Goal: Information Seeking & Learning: Learn about a topic

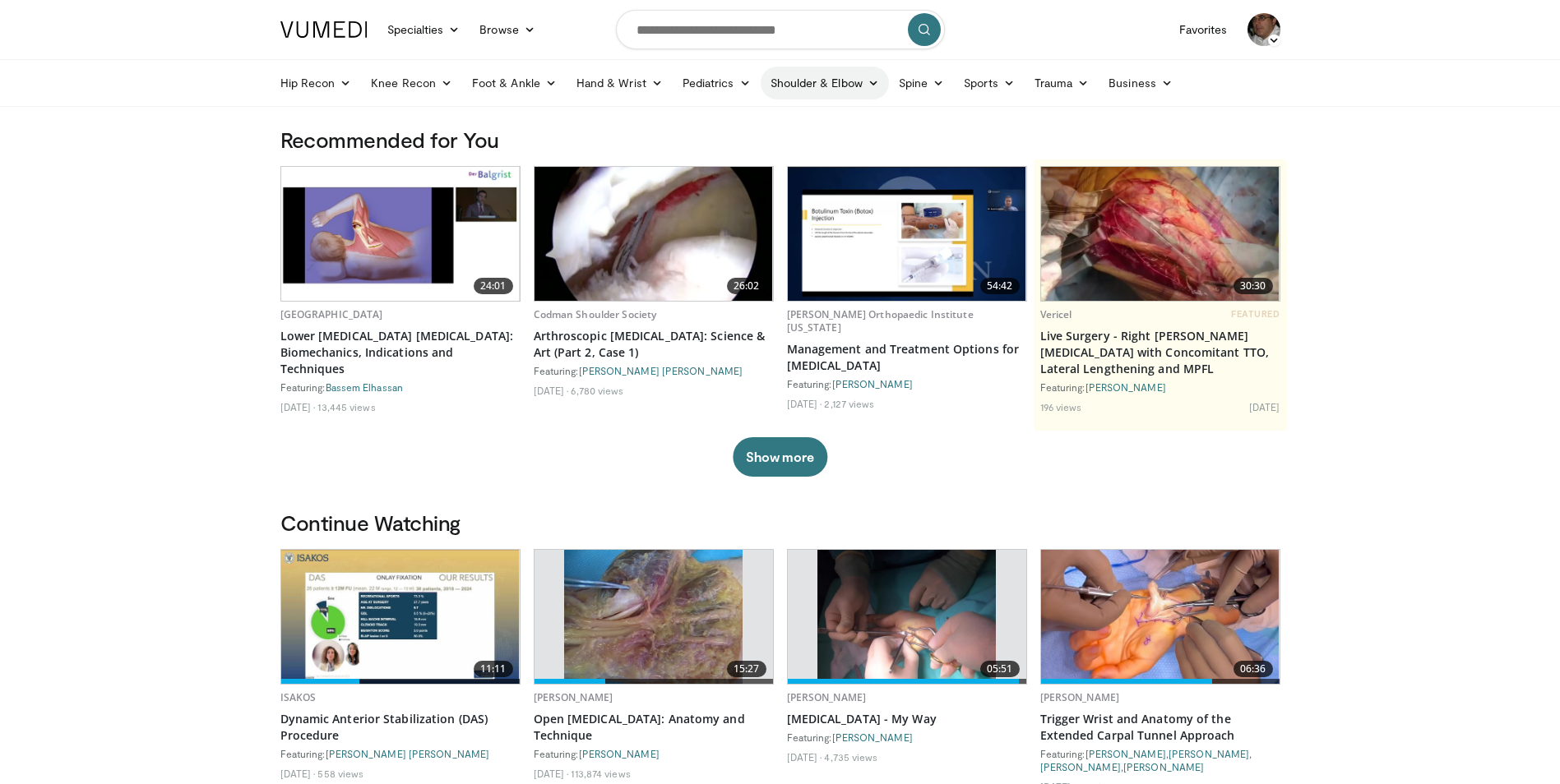
click at [867, 80] on icon at bounding box center [873, 83] width 12 height 12
click at [728, 145] on link "Shoulder" at bounding box center [790, 148] width 195 height 26
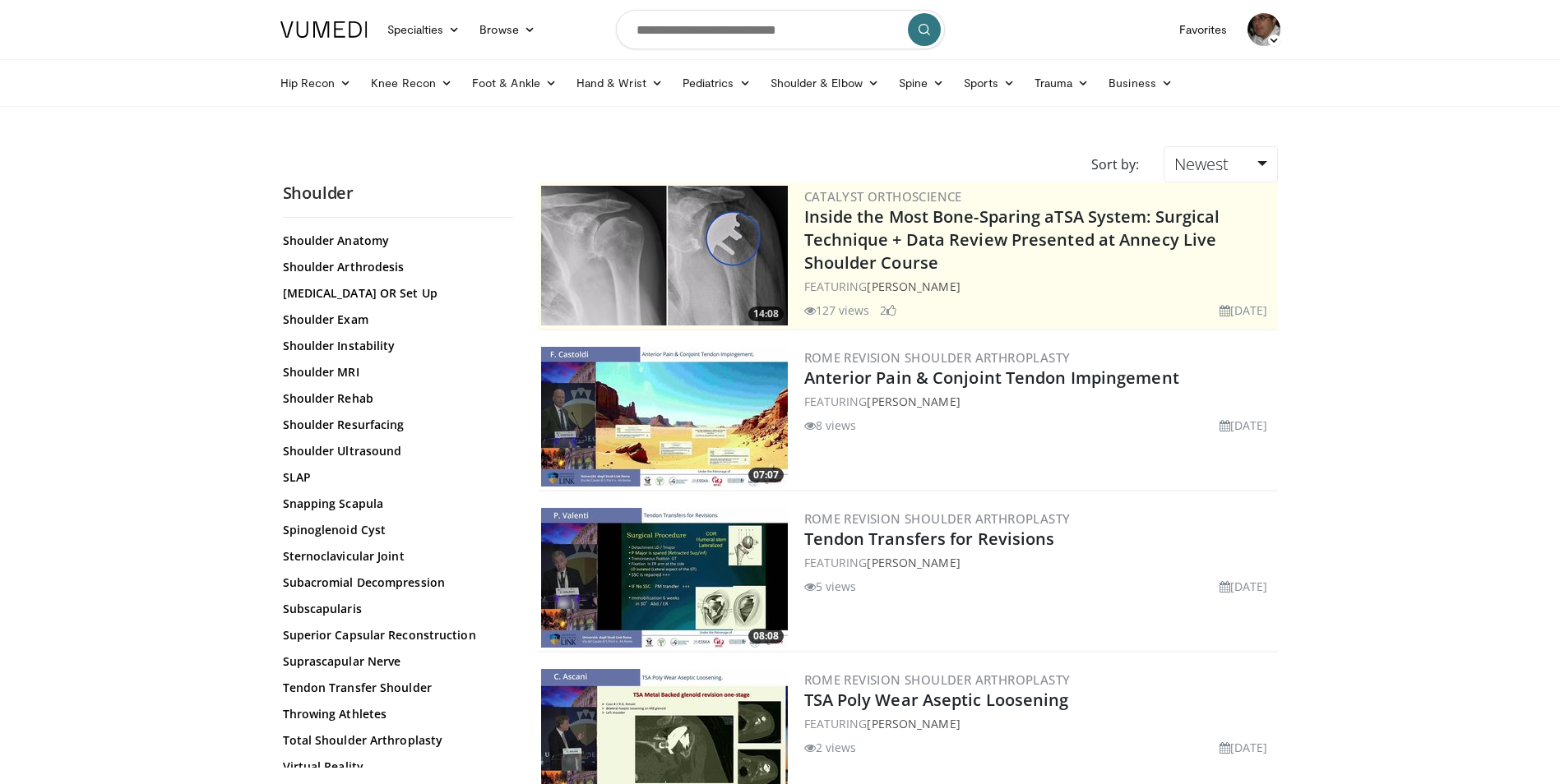
scroll to position [1608, 0]
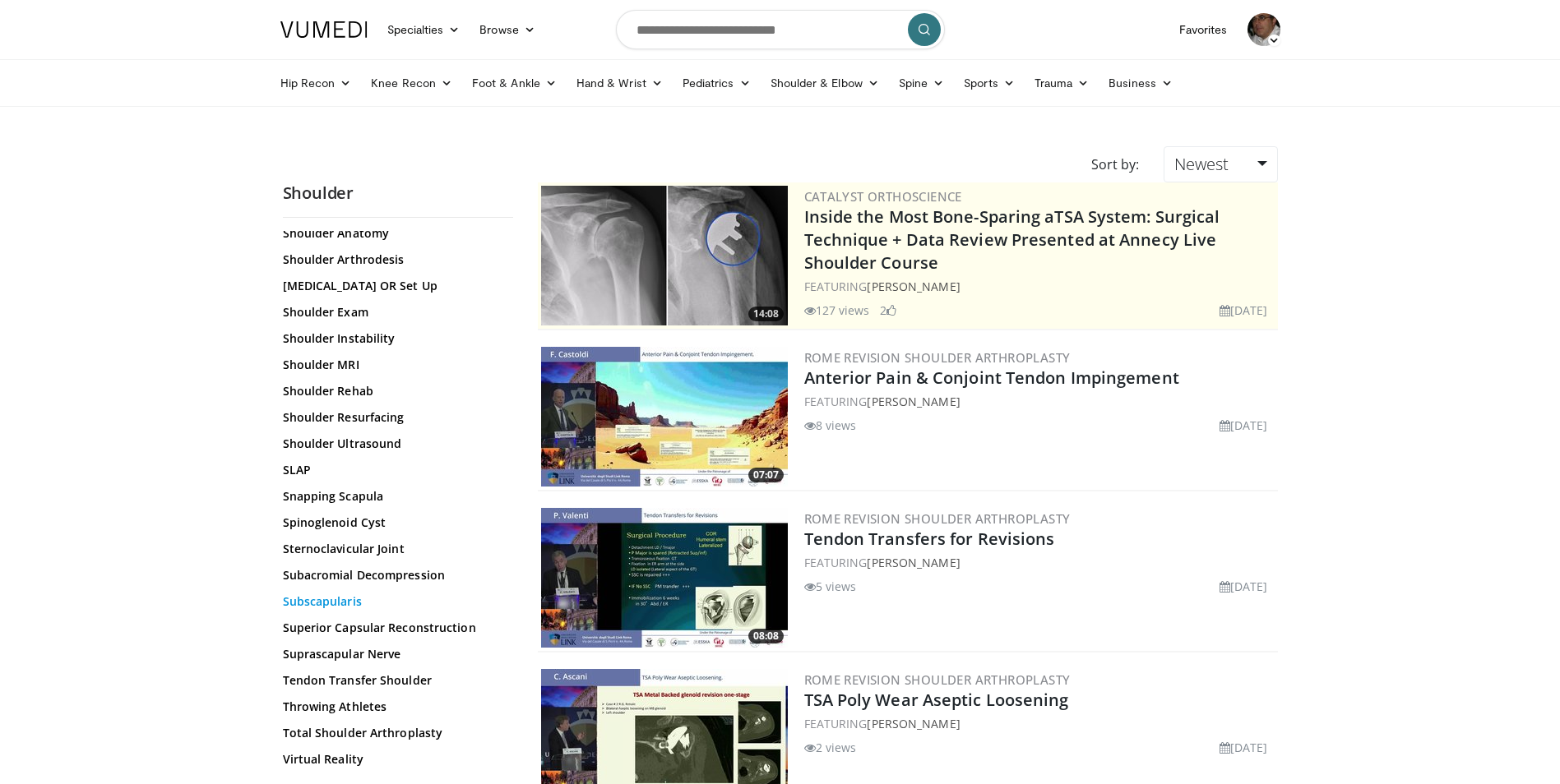
click at [336, 600] on link "Subscapularis" at bounding box center [393, 602] width 222 height 17
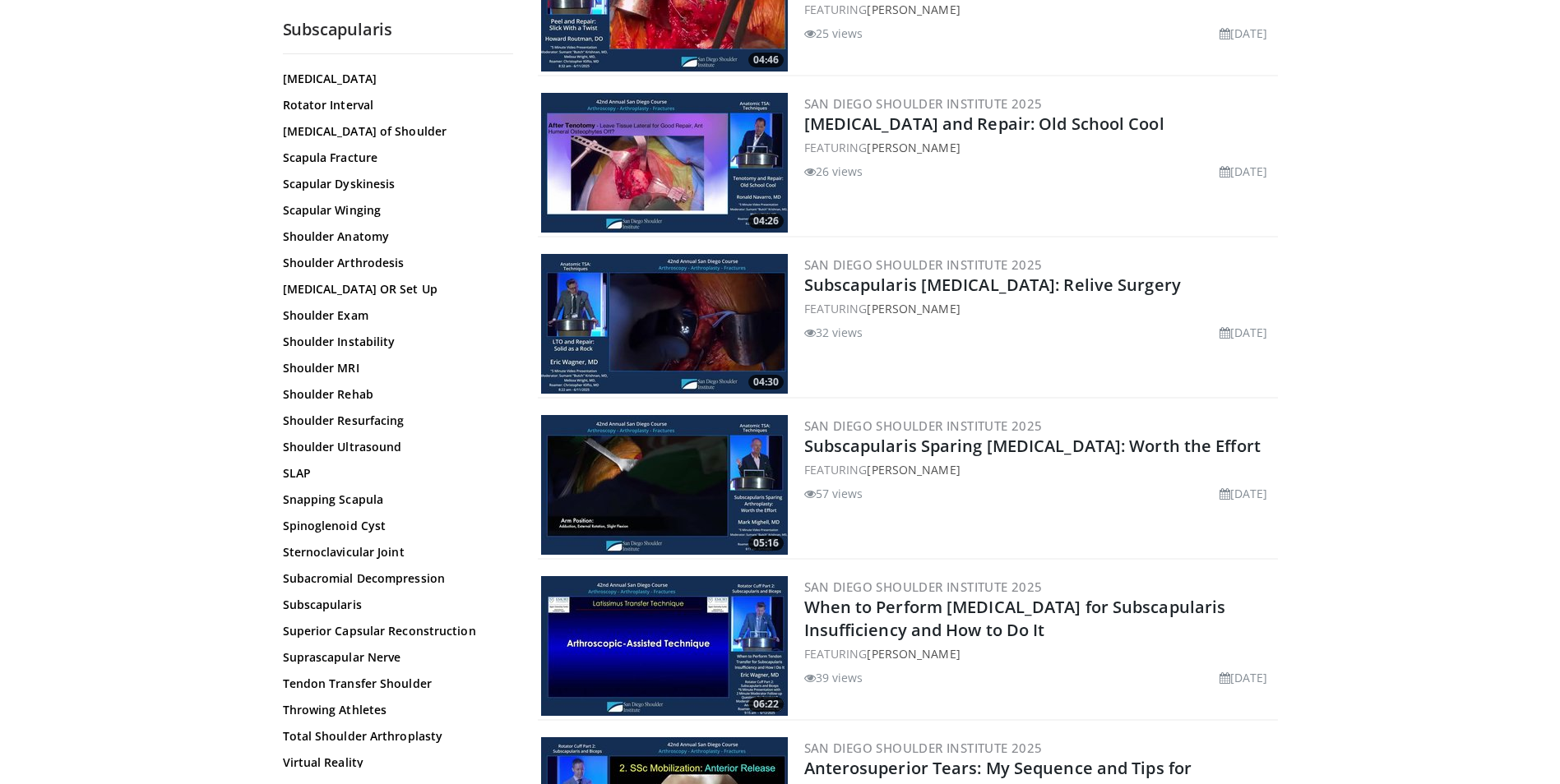
scroll to position [1586, 0]
click at [339, 597] on link "Subscapularis" at bounding box center [393, 602] width 222 height 17
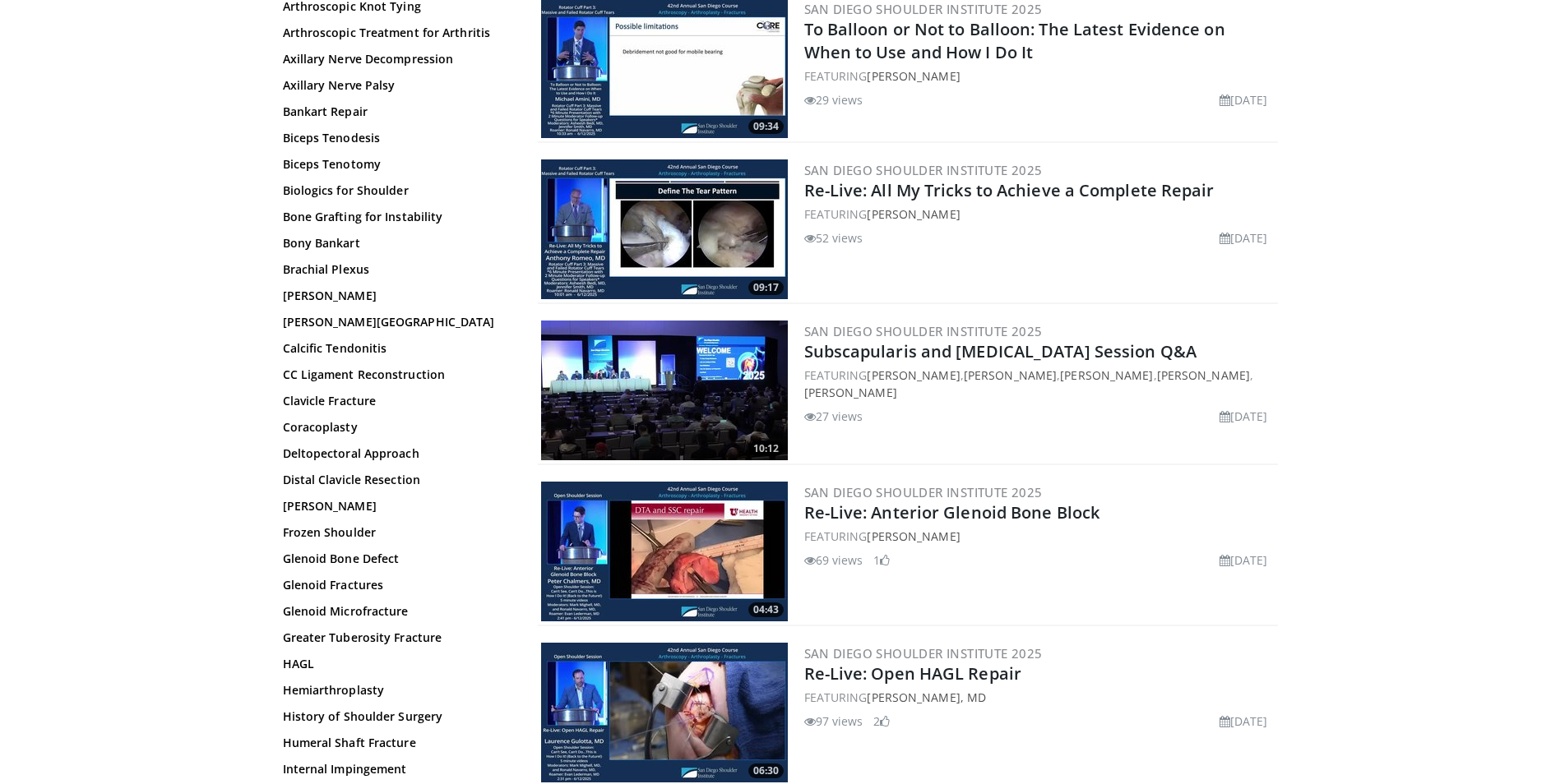
scroll to position [3656, 0]
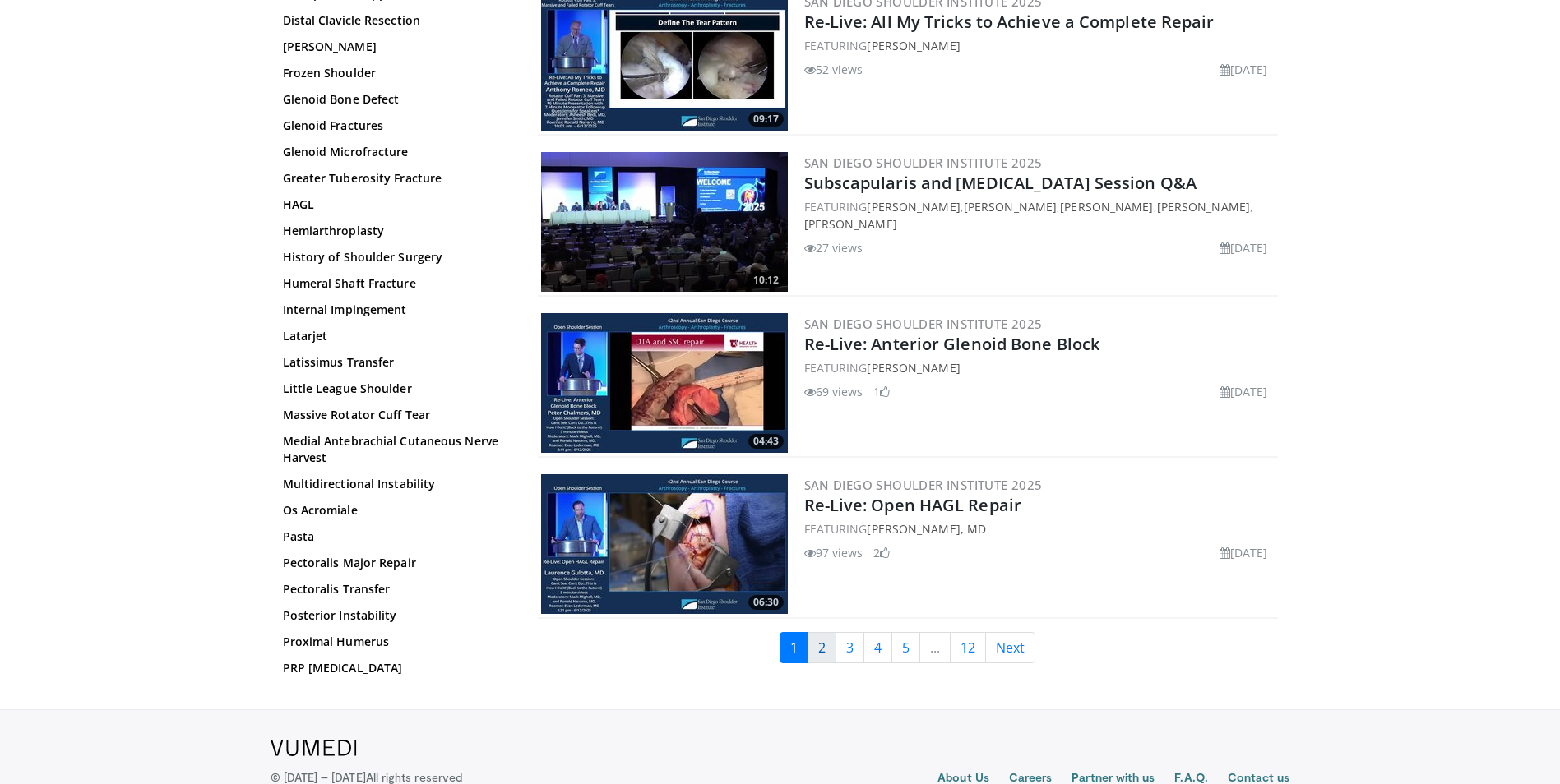
click at [824, 632] on link "2" at bounding box center [822, 647] width 29 height 31
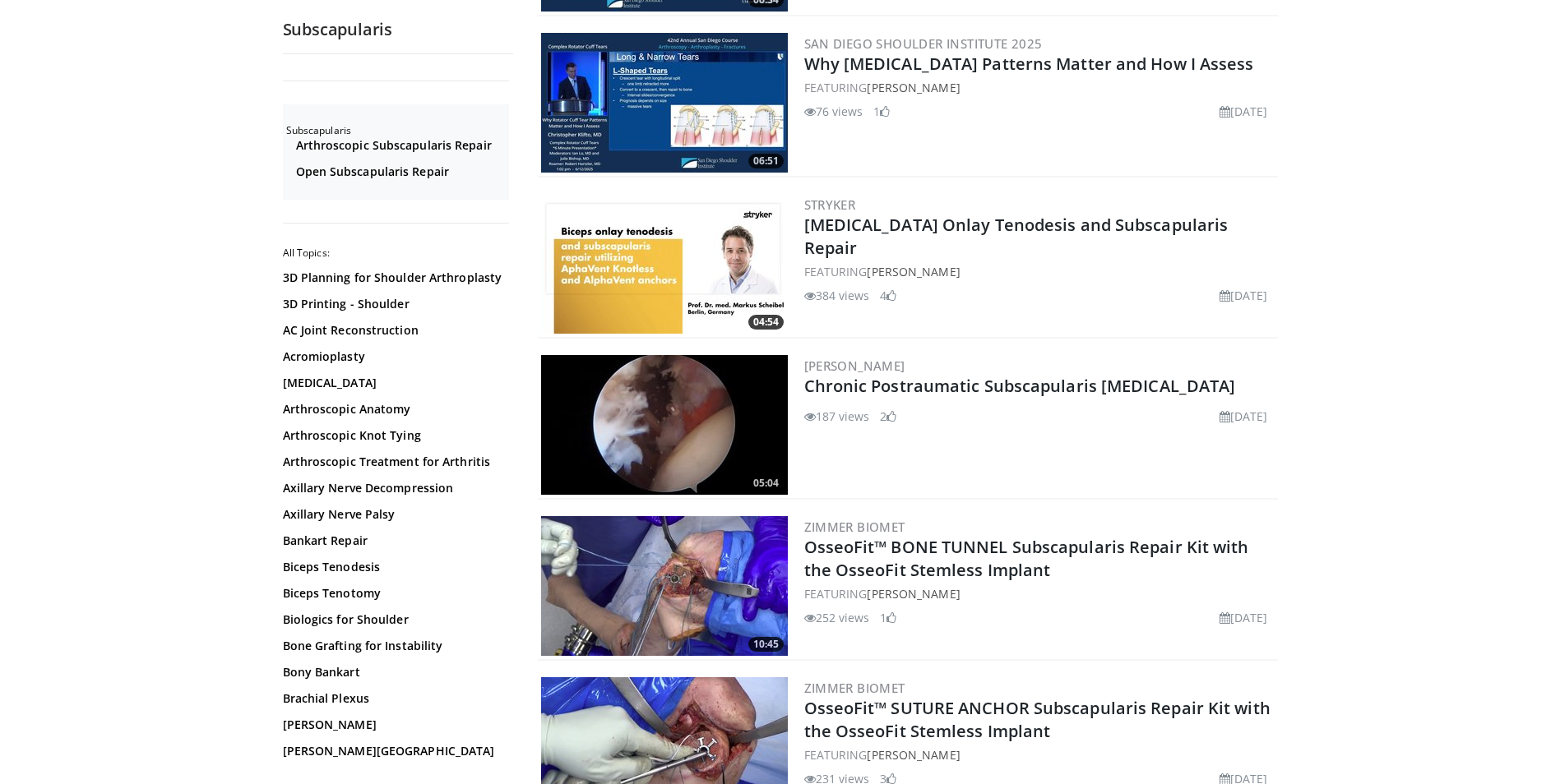
scroll to position [823, 0]
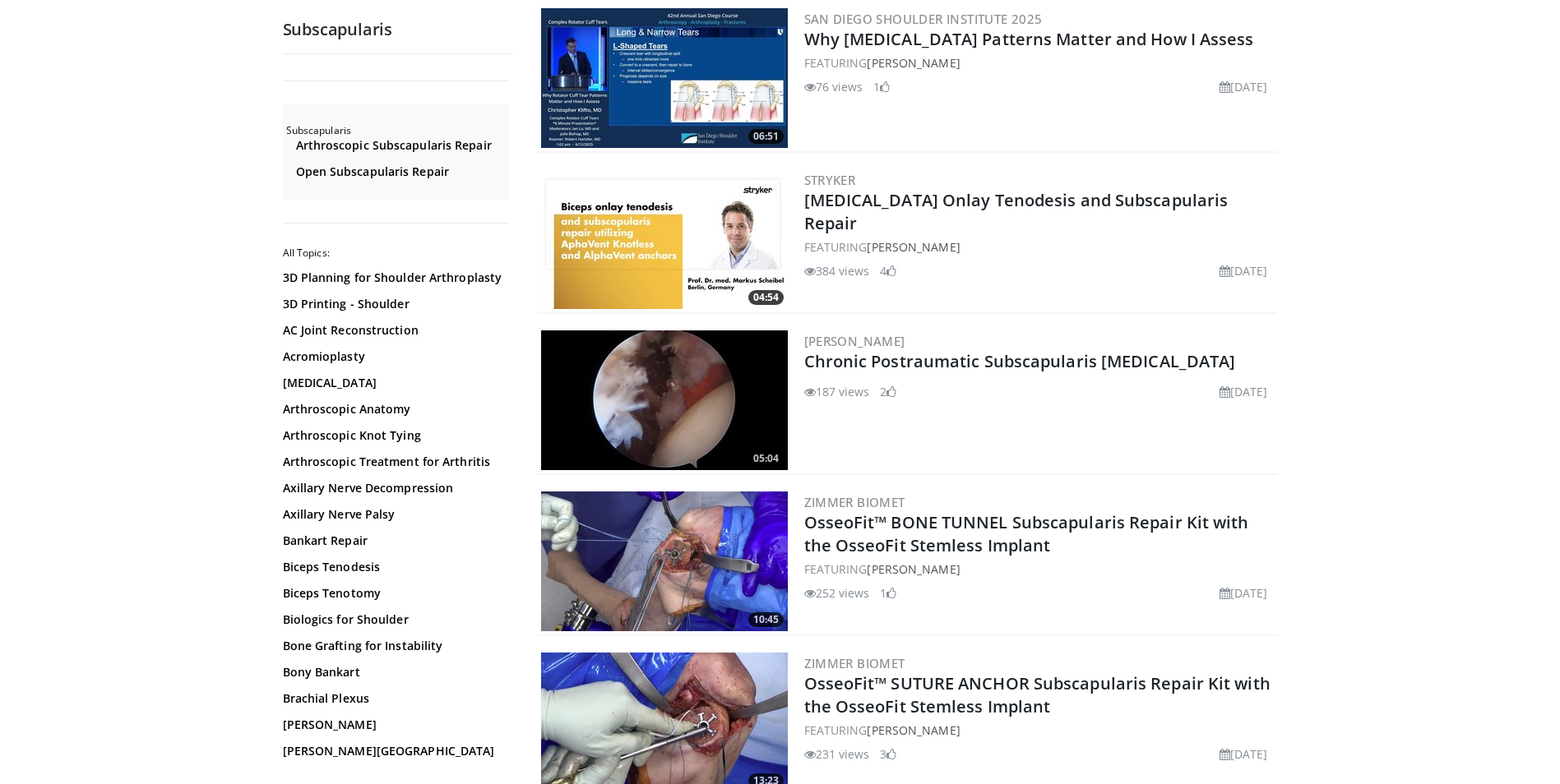
click at [663, 391] on img at bounding box center [664, 400] width 247 height 140
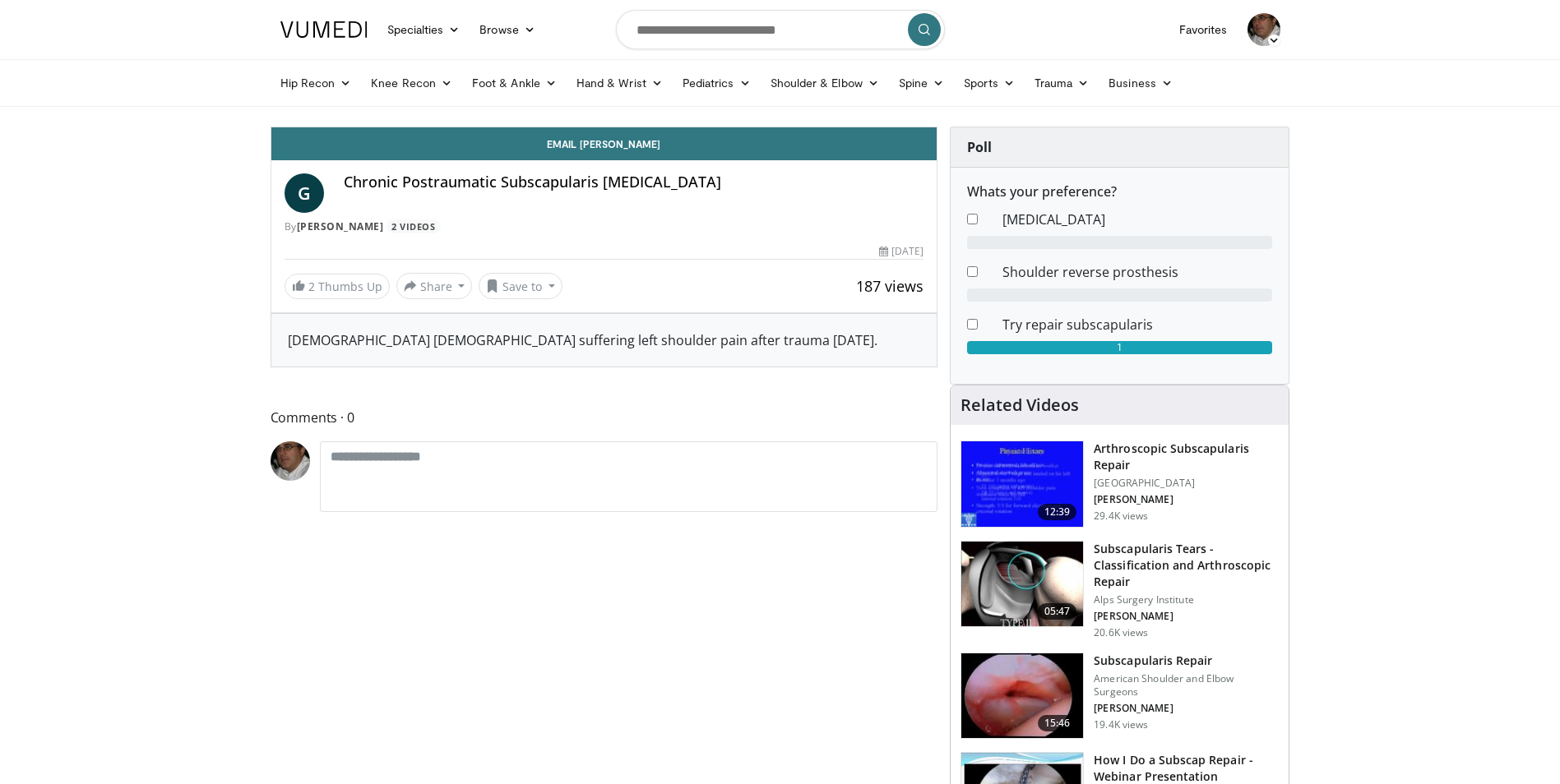
click at [1131, 448] on h3 "Arthroscopic Subscapularis Repair" at bounding box center [1186, 457] width 185 height 33
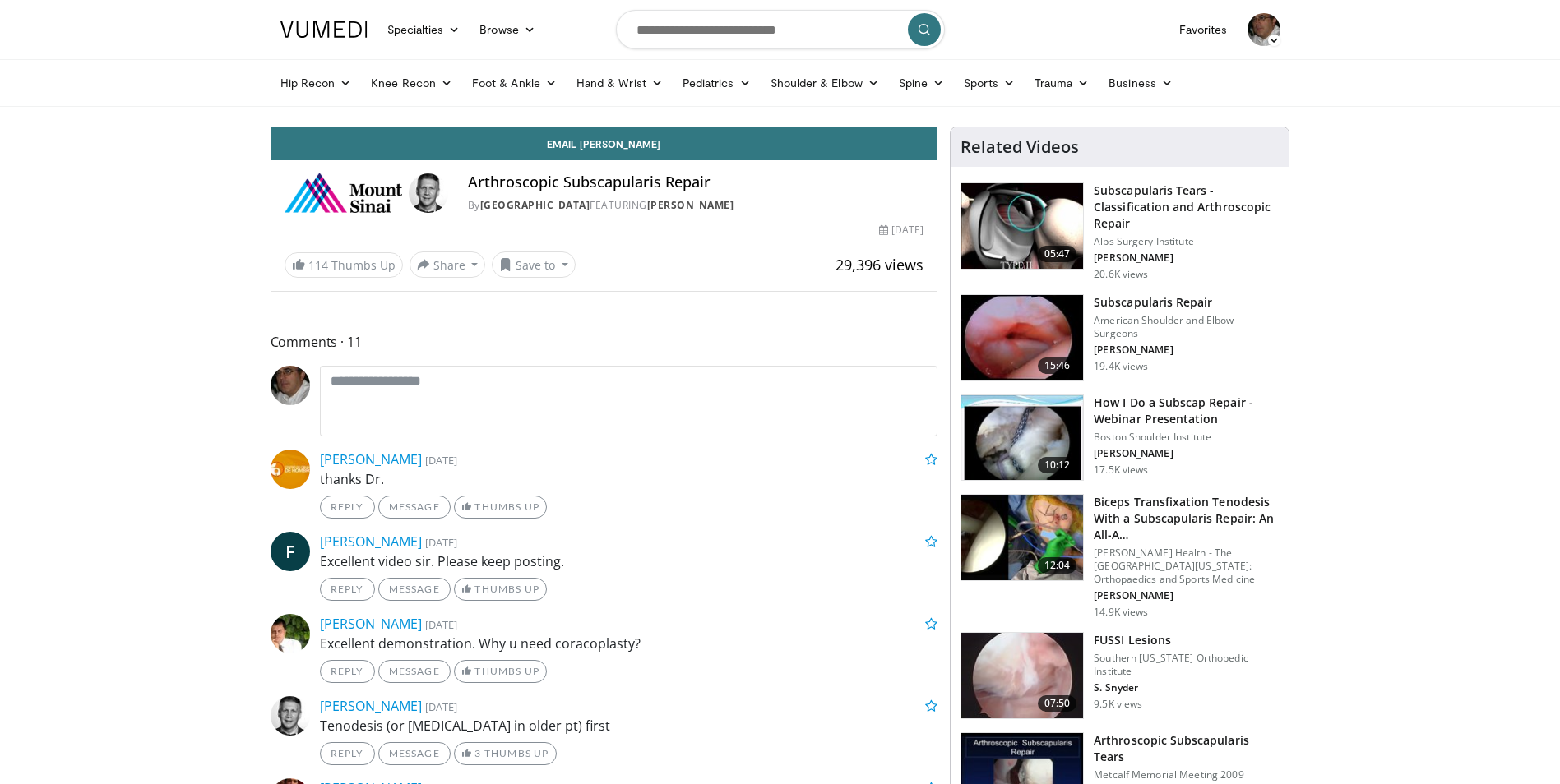
click at [1045, 665] on img at bounding box center [1022, 676] width 122 height 86
